Goal: Book appointment/travel/reservation

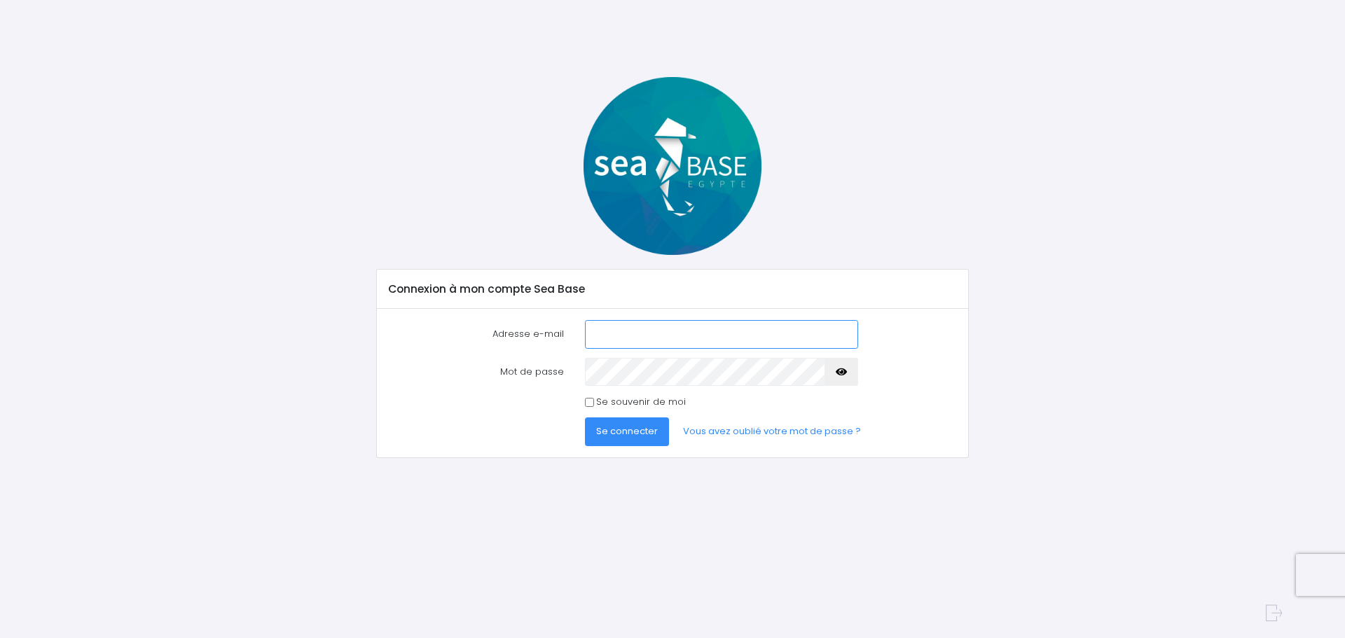
type input "hoestlandt_rodolphe@hotmail.com"
click at [590, 403] on input "Se souvenir de moi" at bounding box center [589, 402] width 9 height 9
checkbox input "true"
click at [613, 429] on span "Se connecter" at bounding box center [627, 430] width 62 height 13
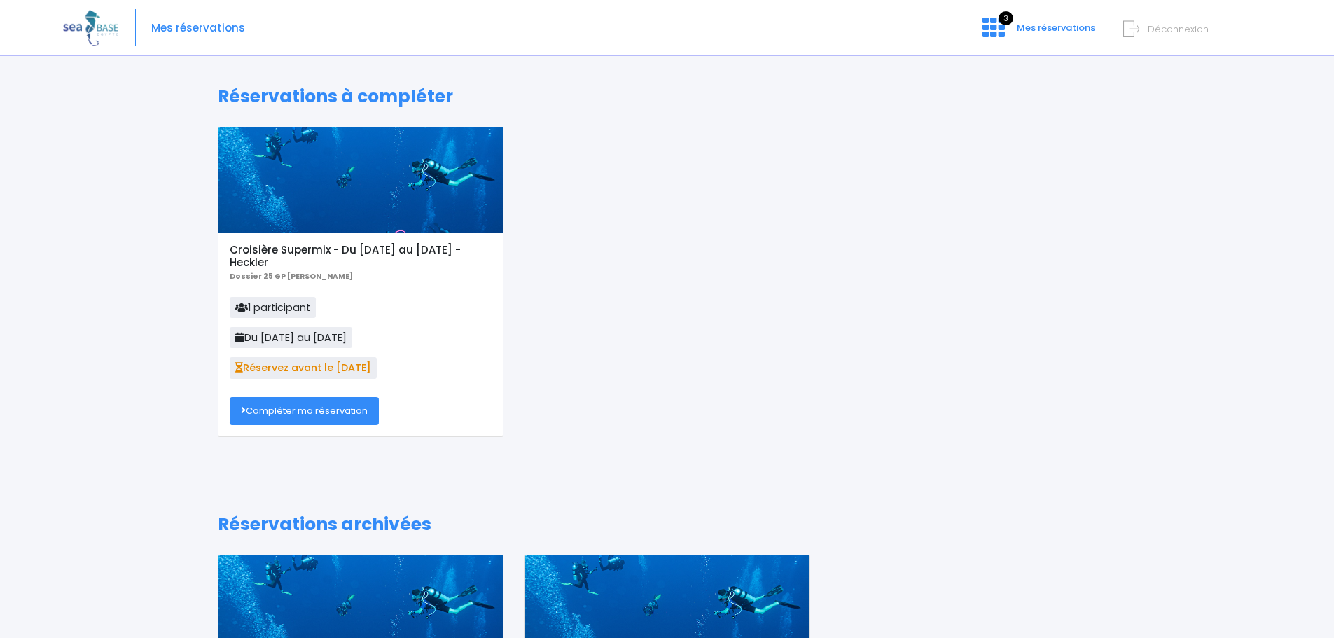
click at [285, 410] on link "Compléter ma réservation" at bounding box center [304, 411] width 149 height 28
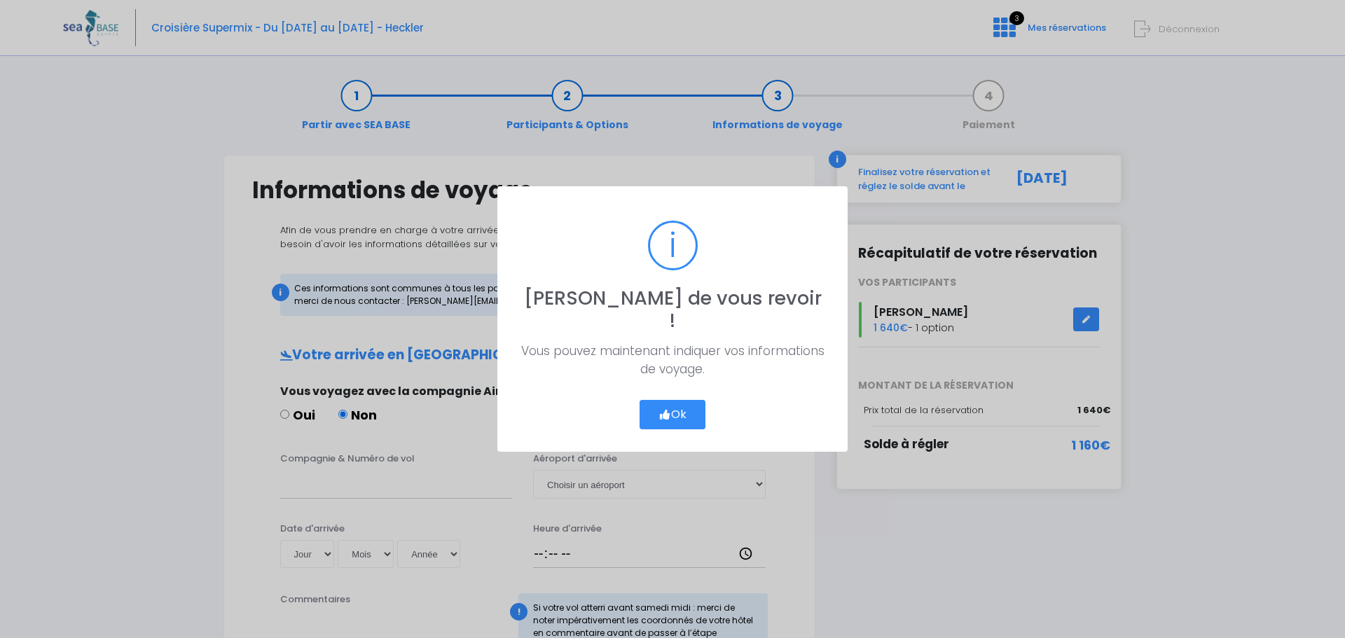
click at [670, 404] on button "Ok" at bounding box center [672, 414] width 66 height 29
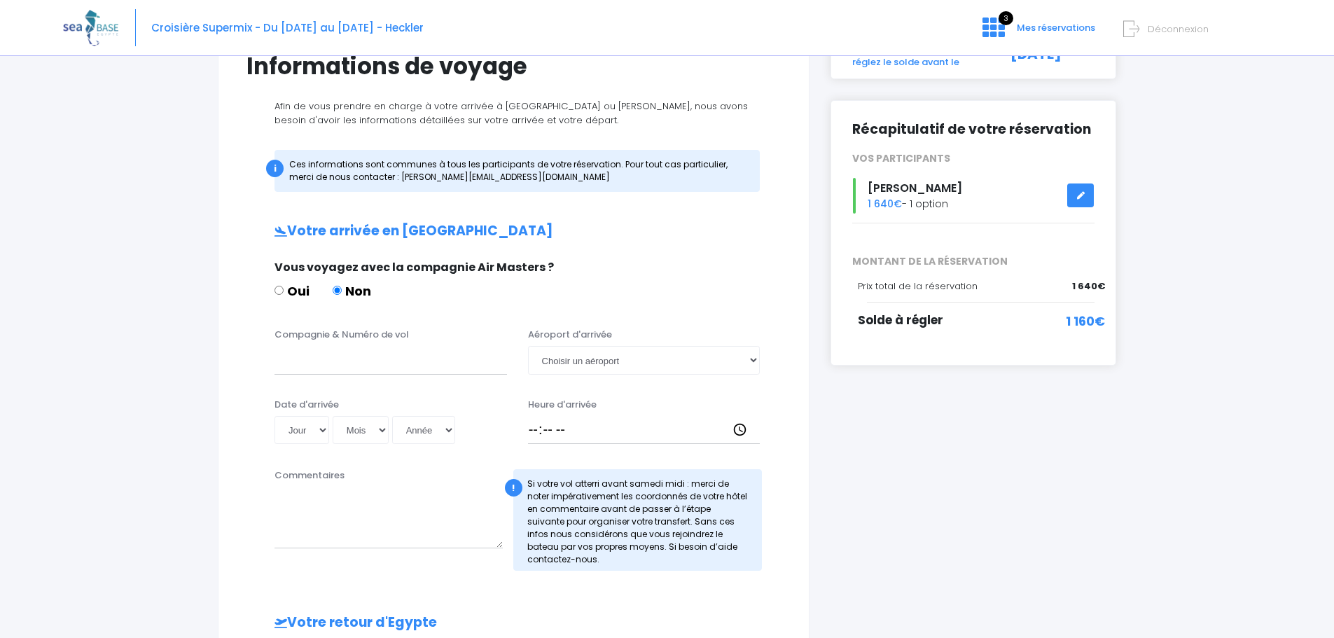
scroll to position [140, 0]
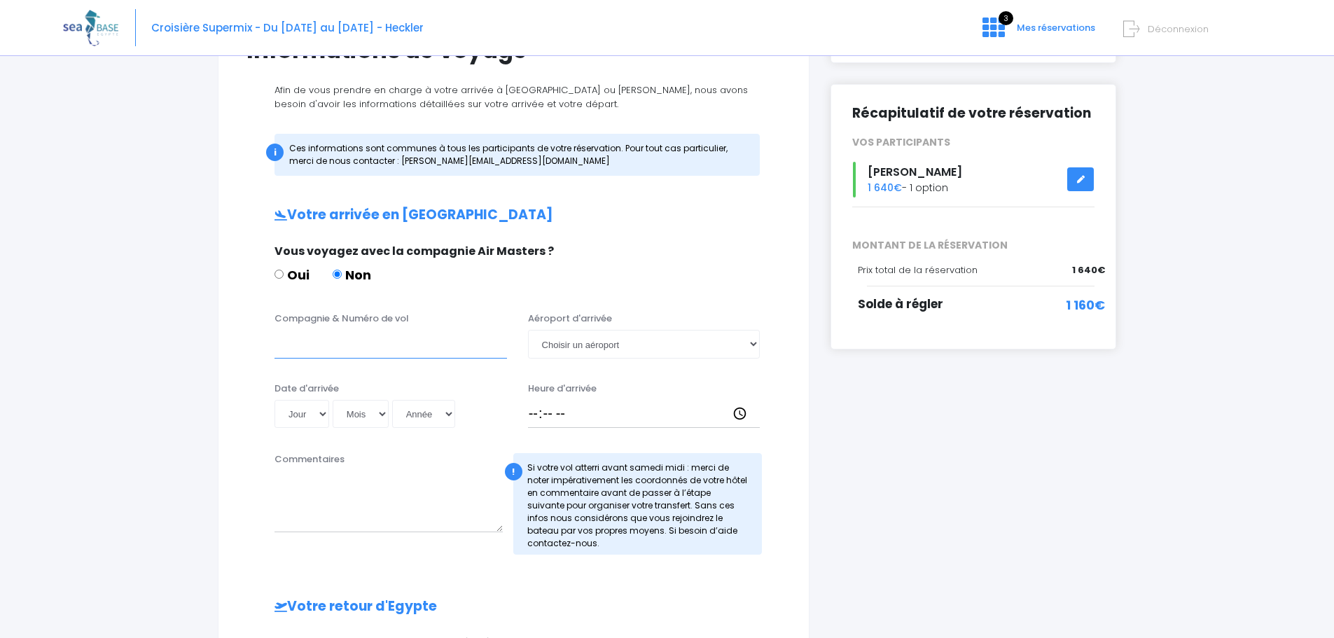
click at [319, 349] on input "Compagnie & Numéro de vol" at bounding box center [391, 344] width 233 height 28
type input "TRANSAVIA"
click at [751, 345] on select "Choisir un aéroport Hurghada Marsa Alam" at bounding box center [644, 344] width 233 height 28
select select "Hurghada"
click at [528, 330] on select "Choisir un aéroport Hurghada Marsa Alam" at bounding box center [644, 344] width 233 height 28
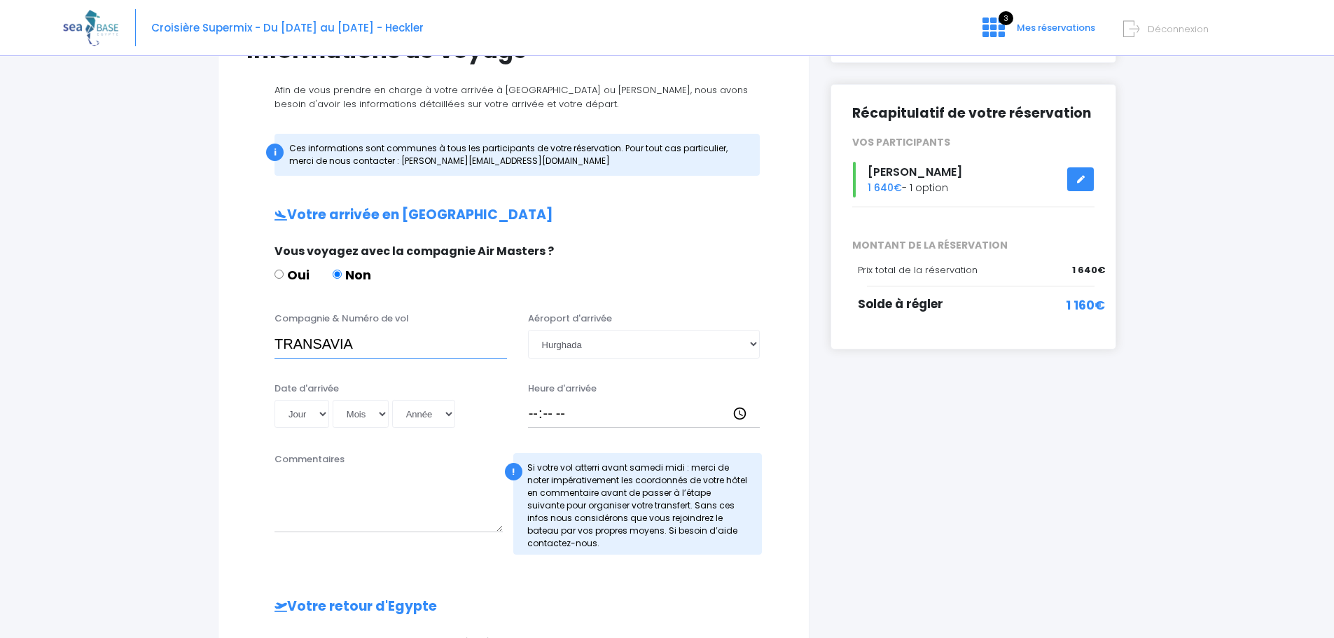
click at [403, 339] on input "TRANSAVIA" at bounding box center [391, 344] width 233 height 28
paste input "TO8062"
type input "TRANSAVIA TO8062"
click at [321, 411] on select "Jour 01 02 03 04 05 06 07 08 09 10 11 12 13 14 15 16 17 18 19 20 21 22 23 24 25…" at bounding box center [302, 414] width 55 height 28
click at [275, 400] on select "Jour 01 02 03 04 05 06 07 08 09 10 11 12 13 14 15 16 17 18 19 20 21 22 23 24 25…" at bounding box center [302, 414] width 55 height 28
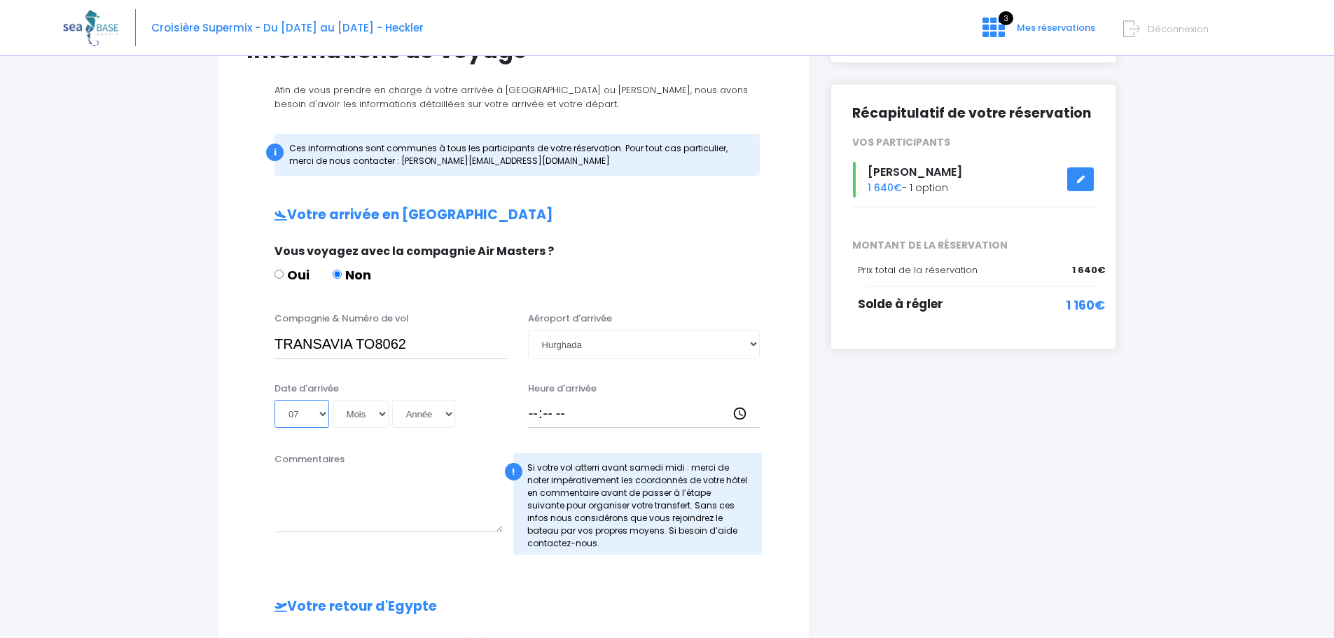
select select "08"
click at [387, 422] on select "Mois 01 02 03 04 05 06 07 08 09 10 11 12" at bounding box center [361, 414] width 56 height 28
select select "11"
click at [333, 400] on select "Mois 01 02 03 04 05 06 07 08 09 10 11 12" at bounding box center [361, 414] width 56 height 28
click at [447, 415] on select "Année 2045 2044 2043 2042 2041 2040 2039 2038 2037 2036 2035 2034 2033 2032 203…" at bounding box center [423, 414] width 63 height 28
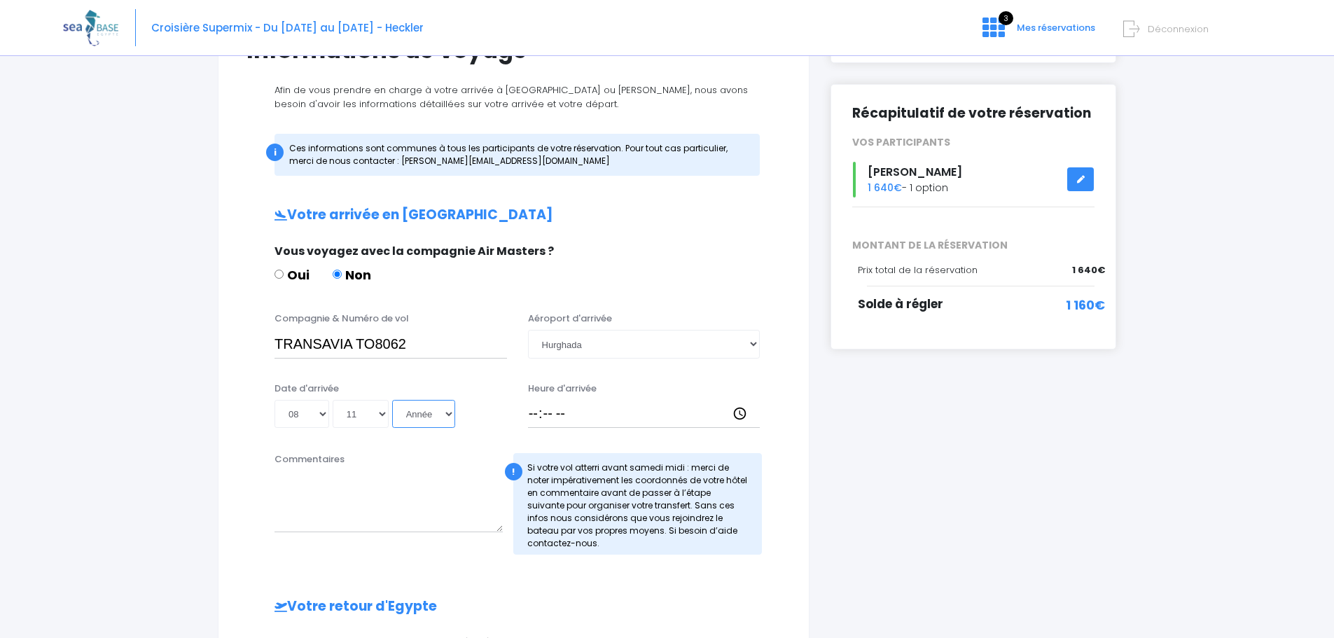
select select "2025"
click at [392, 400] on select "Année 2045 2044 2043 2042 2041 2040 2039 2038 2037 2036 2035 2034 2033 2032 203…" at bounding box center [423, 414] width 63 height 28
type input "2025-11-08"
click at [407, 515] on textarea "Commentaires" at bounding box center [389, 502] width 228 height 62
click at [743, 419] on input "Heure d'arrivée" at bounding box center [644, 414] width 233 height 28
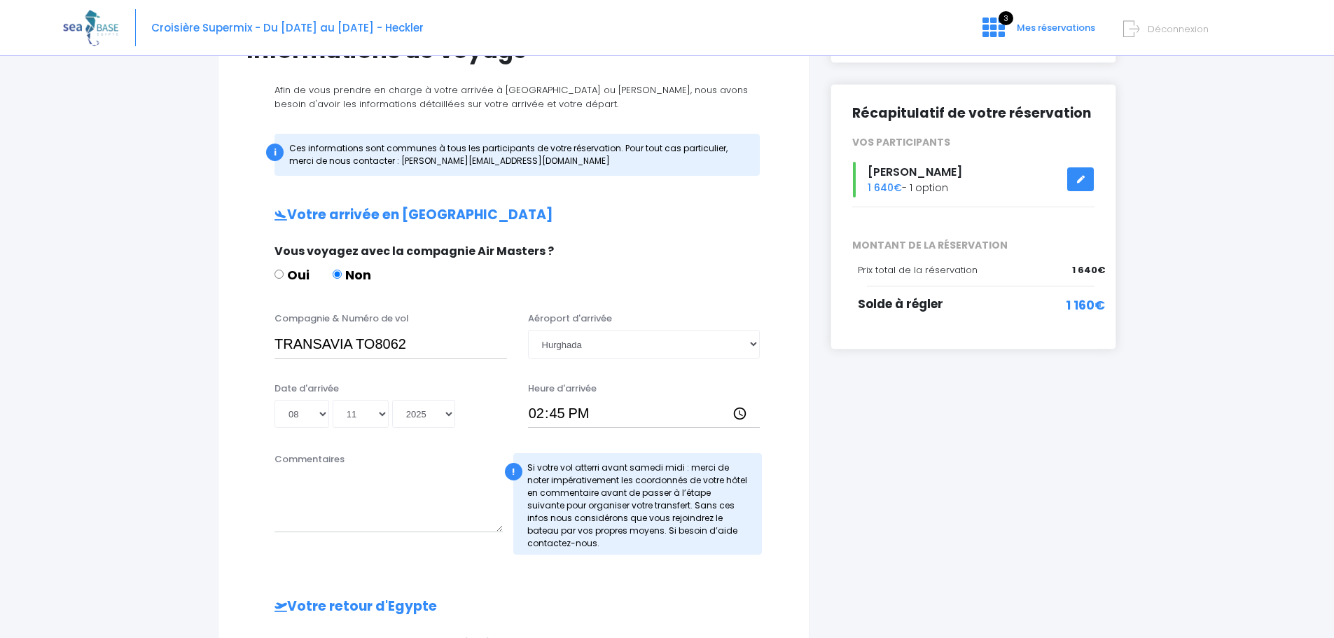
type input "14:45"
click at [787, 462] on div "Commentaires ! Si votre vol atterri avant samedi midi : merci de noter impérati…" at bounding box center [513, 507] width 555 height 111
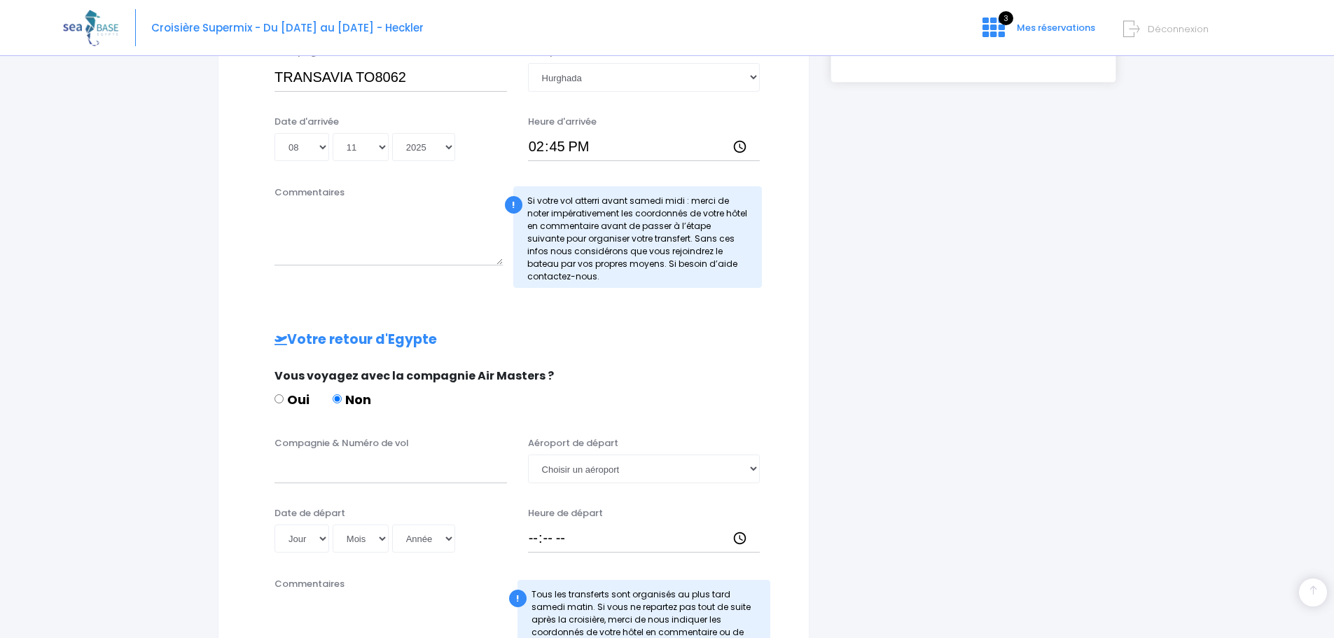
scroll to position [420, 0]
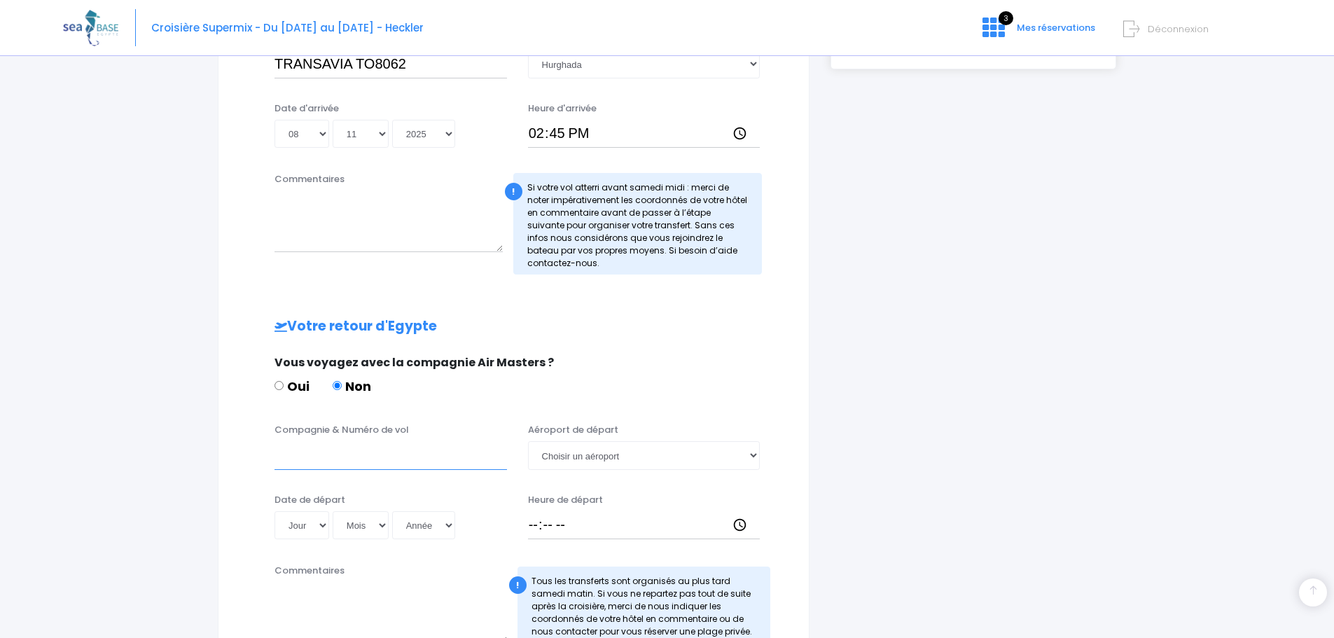
click at [305, 464] on input "Compagnie & Numéro de vol" at bounding box center [391, 455] width 233 height 28
paste input "TO8063"
type input "TRANSAVIA TO8063"
click at [751, 452] on select "Choisir un aéroport Hurghada Marsa Alam" at bounding box center [644, 455] width 233 height 28
select select "Hurghada"
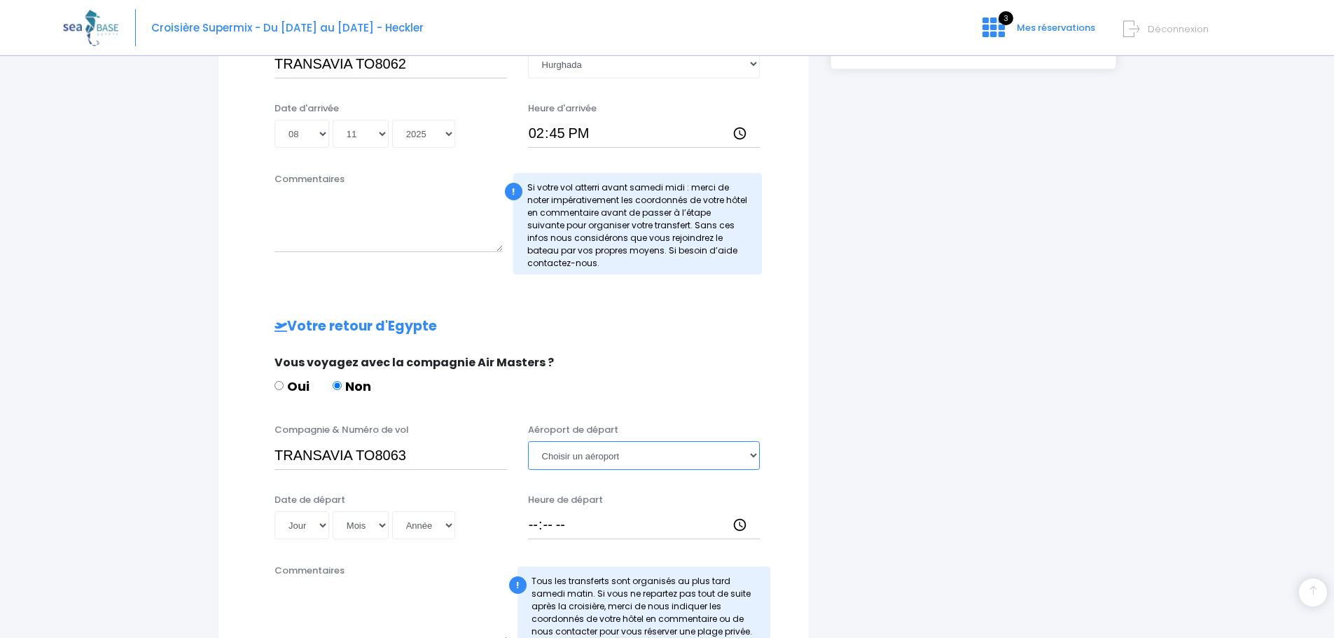
click at [528, 441] on select "Choisir un aéroport Hurghada Marsa Alam" at bounding box center [644, 455] width 233 height 28
click at [727, 409] on div "Vous voyagez avec la compagnie Air Masters ? Oui Non" at bounding box center [512, 381] width 496 height 55
click at [326, 529] on select "Jour 01 02 03 04 05 06 07 08 09 10 11 12 13 14 15 16 17 18 19 20 21 22 23 24 25…" at bounding box center [302, 525] width 55 height 28
select select "15"
click at [275, 511] on select "Jour 01 02 03 04 05 06 07 08 09 10 11 12 13 14 15 16 17 18 19 20 21 22 23 24 25…" at bounding box center [302, 525] width 55 height 28
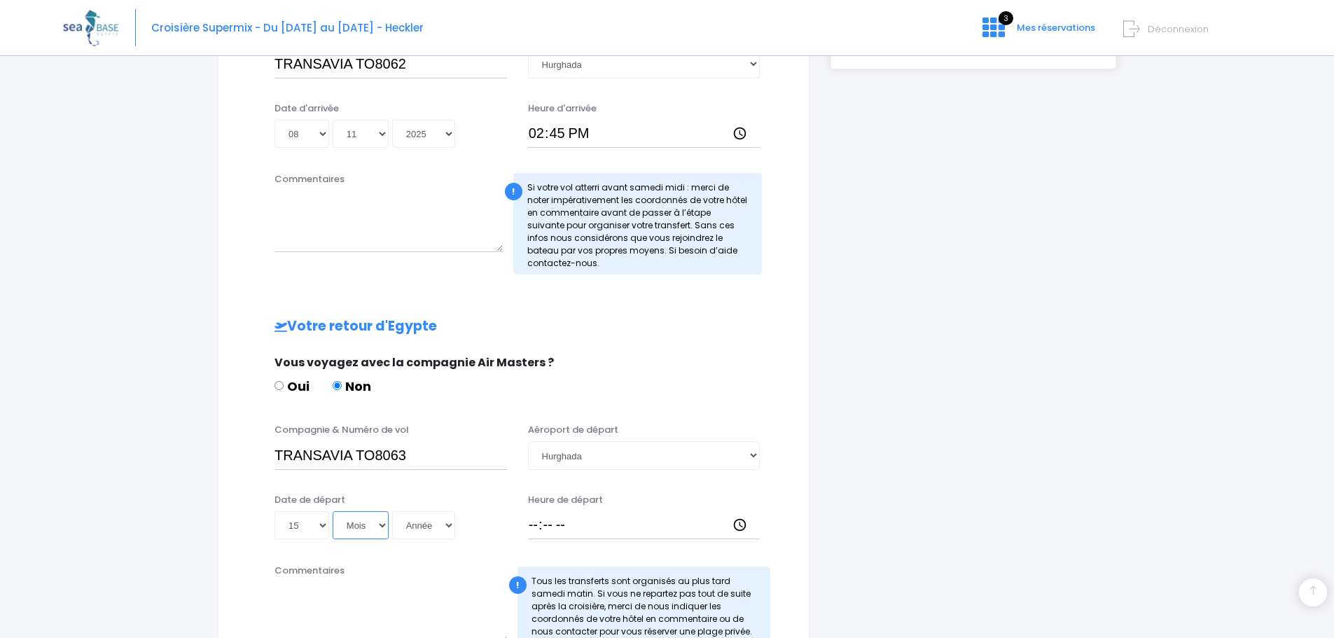
click at [375, 527] on select "Mois 01 02 03 04 05 06 07 08 09 10 11 12" at bounding box center [361, 525] width 56 height 28
select select "11"
click at [333, 511] on select "Mois 01 02 03 04 05 06 07 08 09 10 11 12" at bounding box center [361, 525] width 56 height 28
click at [445, 527] on select "Année 2045 2044 2043 2042 2041 2040 2039 2038 2037 2036 2035 2034 2033 2032 203…" at bounding box center [423, 525] width 63 height 28
select select "2025"
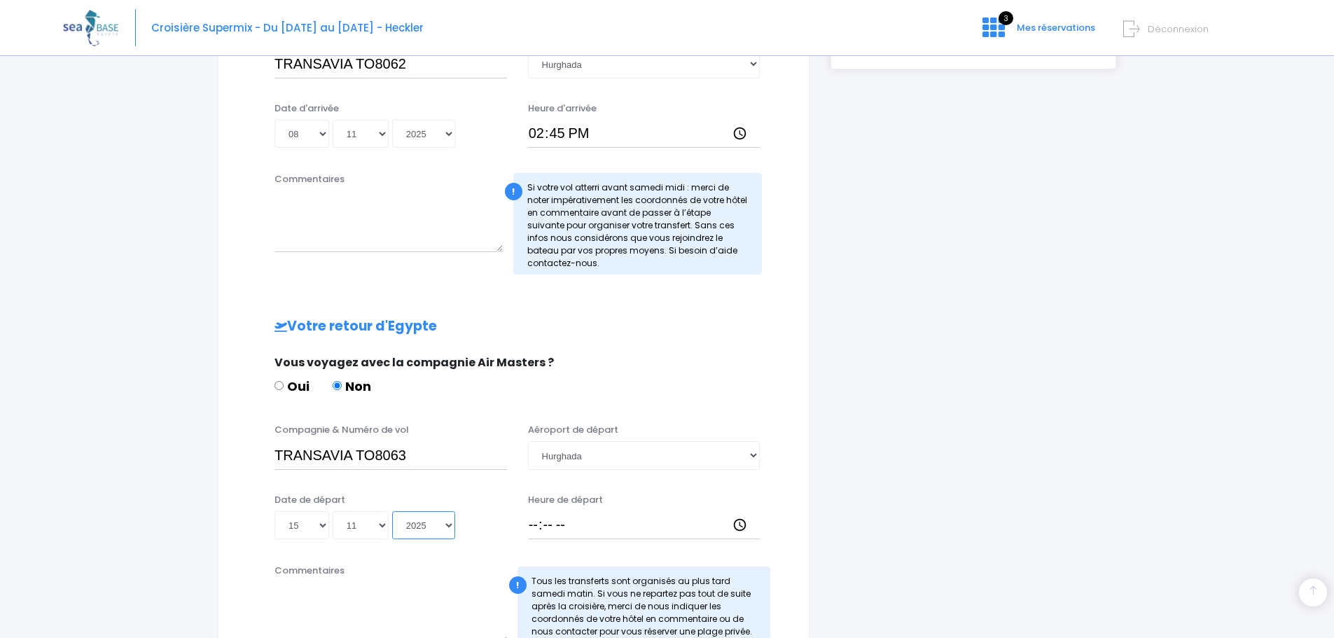
click at [392, 511] on select "Année 2045 2044 2043 2042 2041 2040 2039 2038 2037 2036 2035 2034 2033 2032 203…" at bounding box center [423, 525] width 63 height 28
type input "2025-11-15"
click at [536, 524] on input "Heure de départ" at bounding box center [644, 525] width 233 height 28
click at [742, 529] on input "Heure de départ" at bounding box center [644, 525] width 233 height 28
type input "15:40"
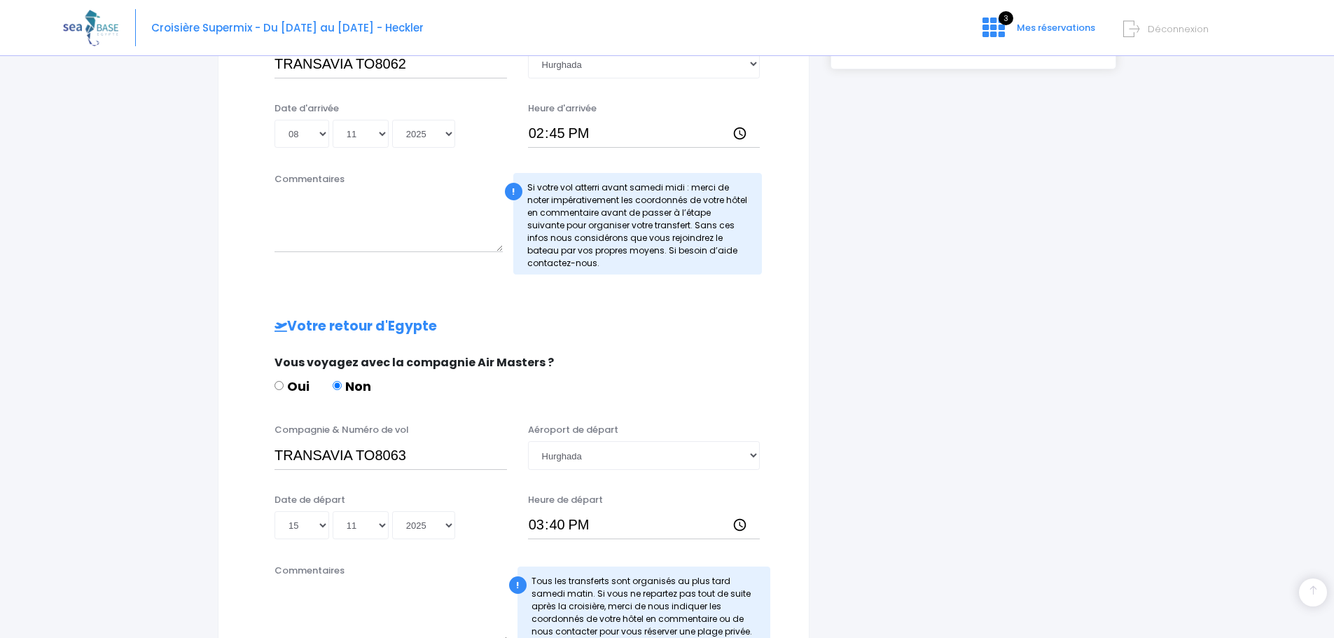
click at [921, 458] on div "i Finalisez votre réservation et réglez le solde avant le 09/09/2025 Récapitula…" at bounding box center [973, 212] width 307 height 954
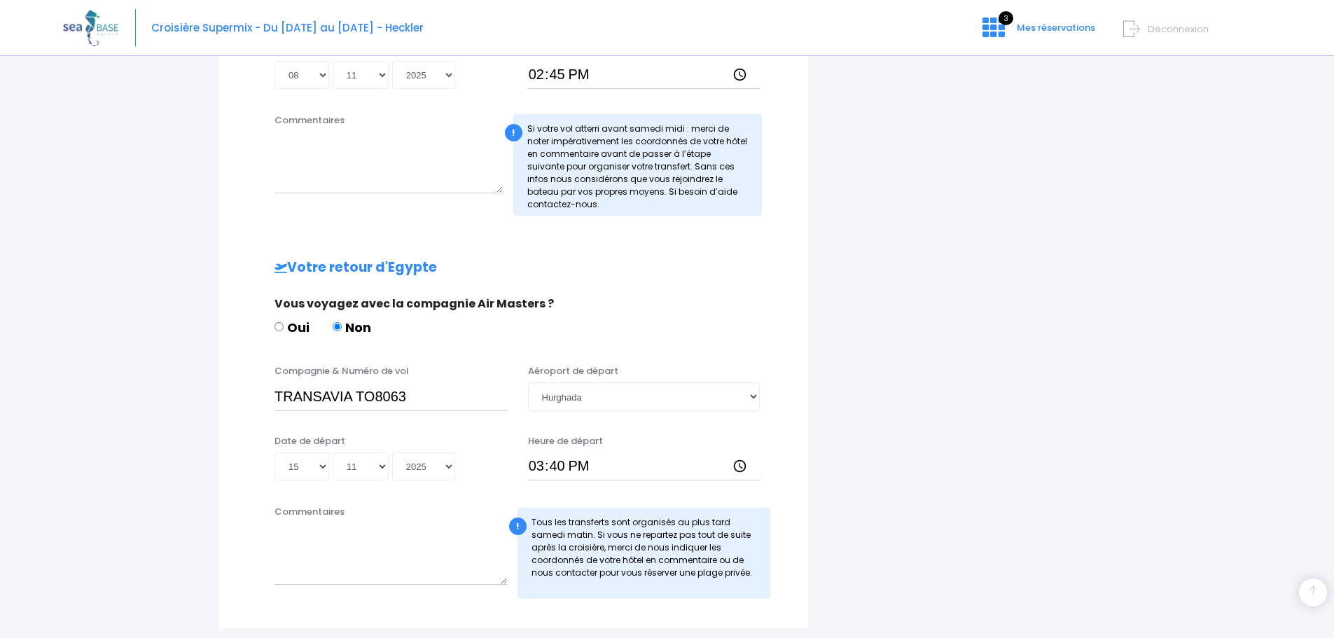
scroll to position [593, 0]
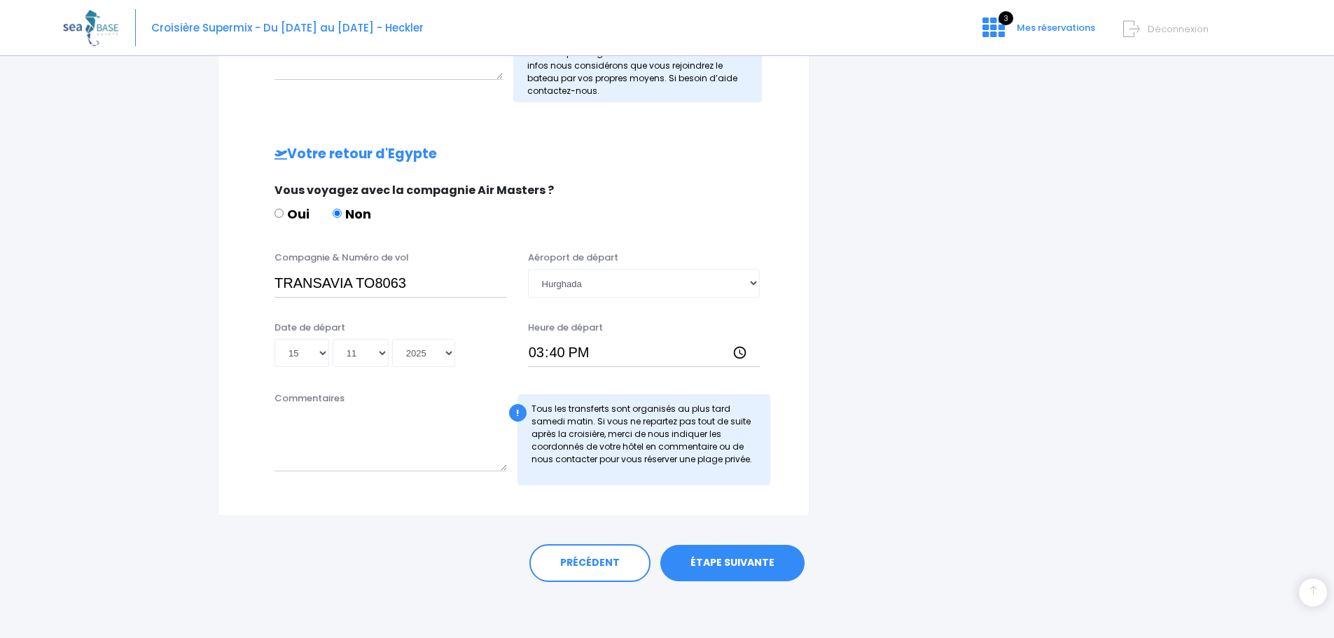
click at [734, 560] on link "ÉTAPE SUIVANTE" at bounding box center [732, 563] width 144 height 36
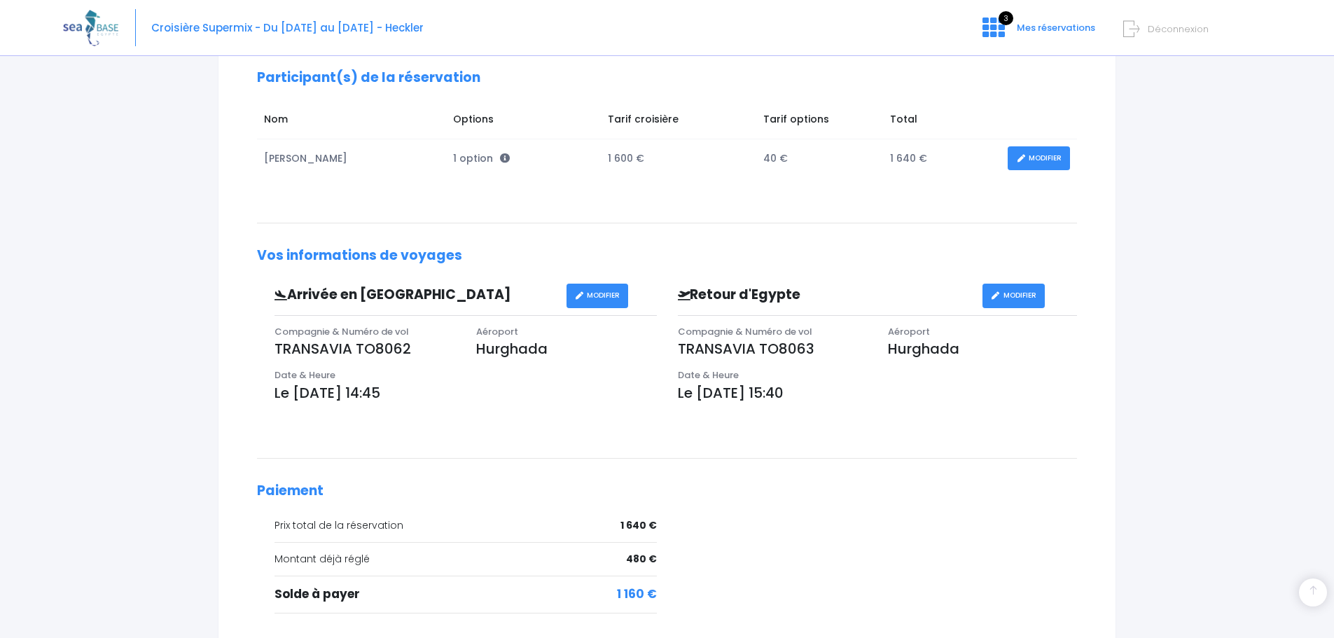
scroll to position [347, 0]
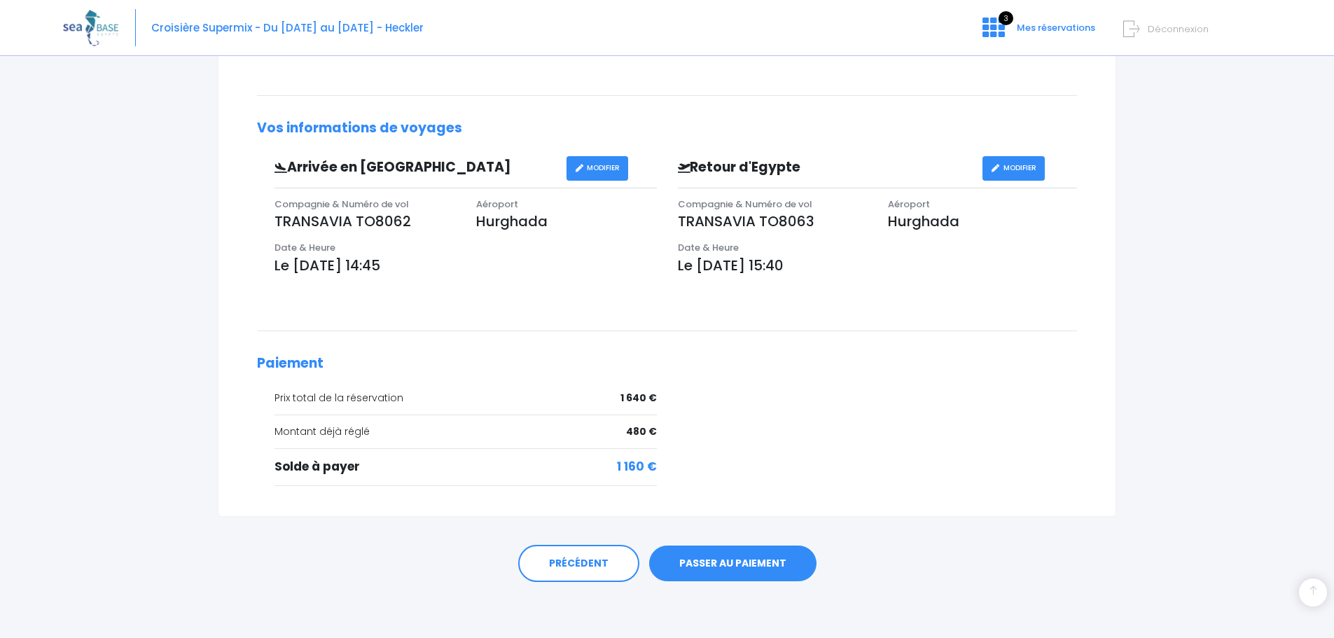
click at [740, 562] on link "PASSER AU PAIEMENT" at bounding box center [732, 564] width 167 height 36
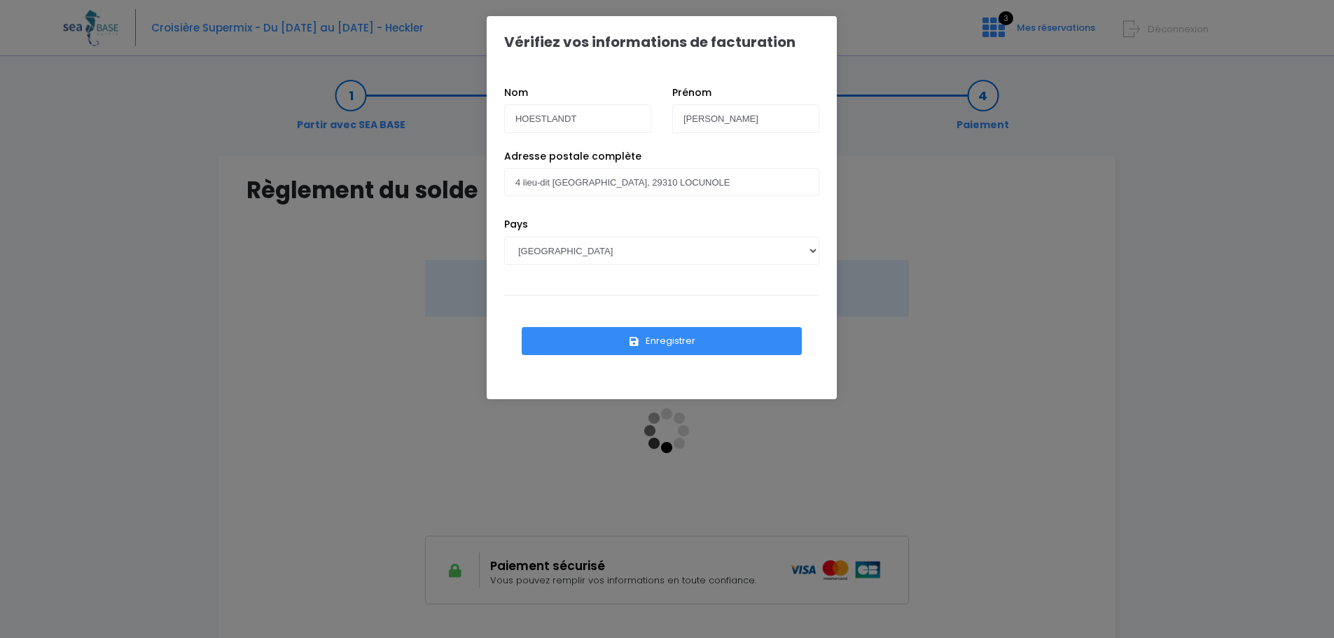
click at [653, 342] on button "Enregistrer" at bounding box center [662, 341] width 280 height 28
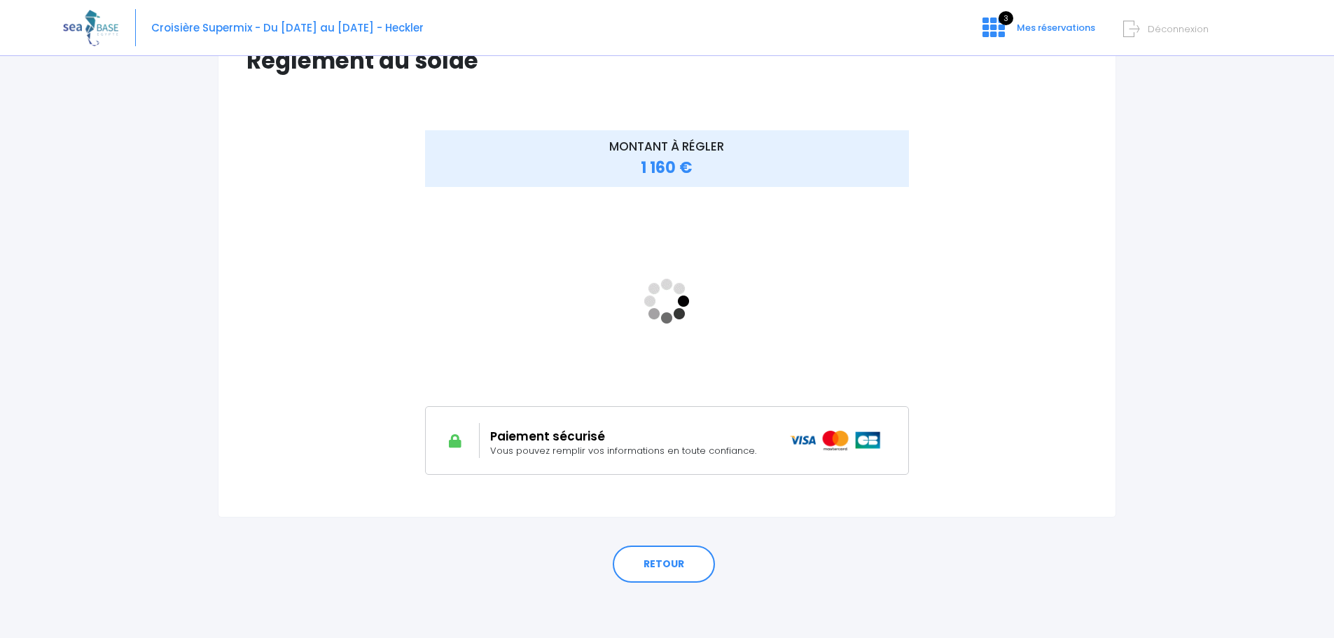
scroll to position [130, 0]
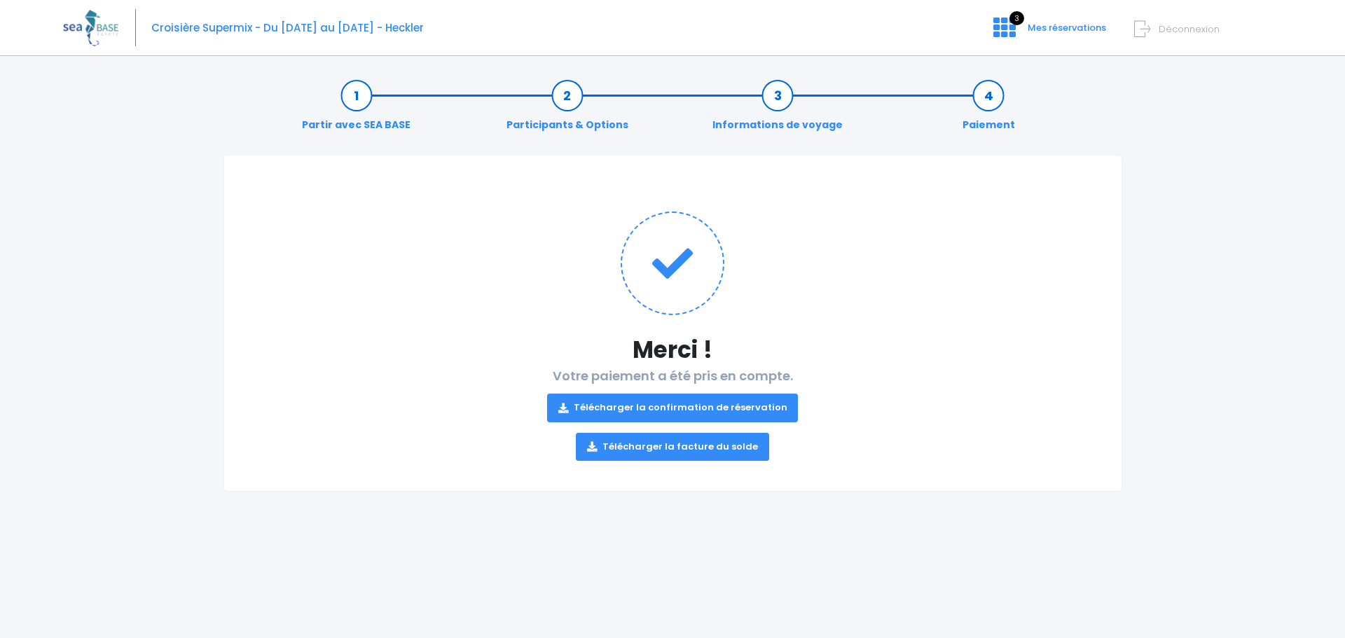
click at [675, 408] on link "Télécharger la confirmation de réservation" at bounding box center [672, 408] width 251 height 28
click at [677, 443] on link "Télécharger la facture du solde" at bounding box center [672, 447] width 193 height 28
click at [1071, 23] on span "Mes réservations" at bounding box center [1066, 27] width 78 height 13
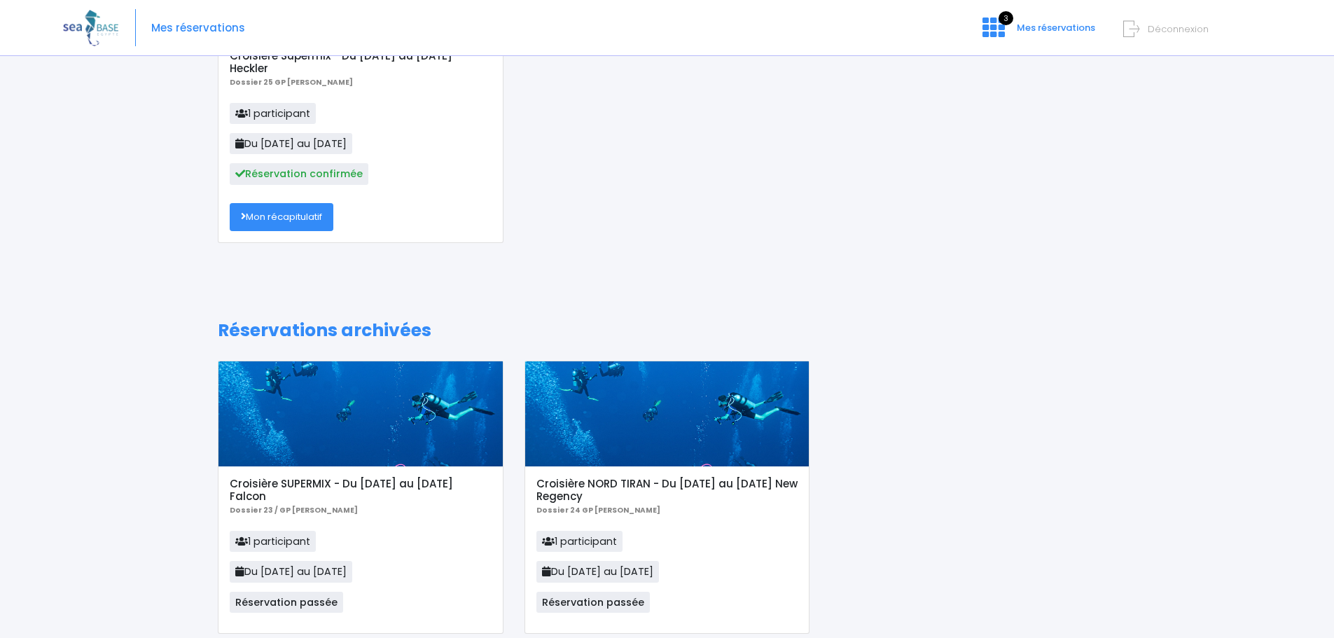
scroll to position [280, 0]
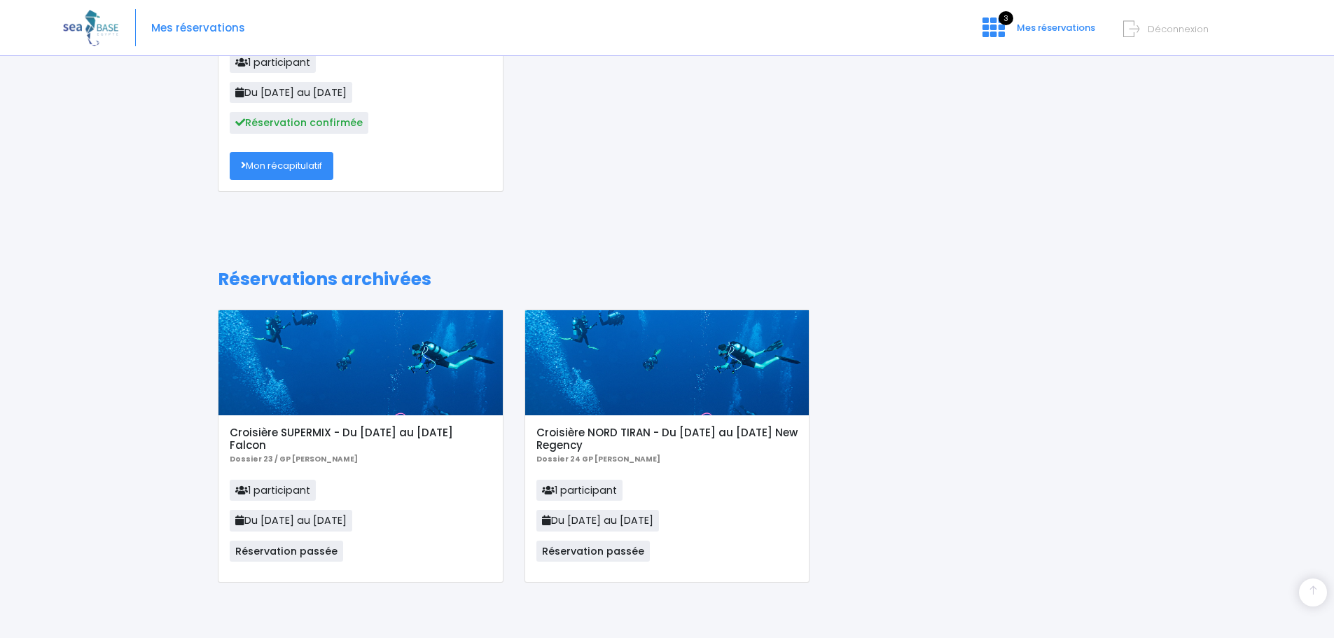
click at [298, 175] on link "Mon récapitulatif" at bounding box center [282, 166] width 104 height 28
